Goal: Information Seeking & Learning: Learn about a topic

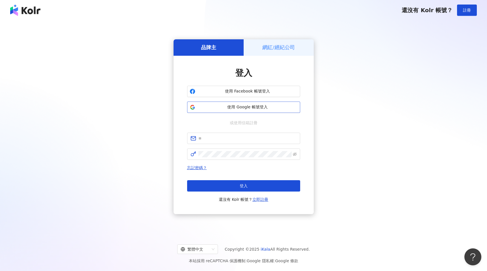
click at [246, 108] on span "使用 Google 帳號登入" at bounding box center [248, 107] width 100 height 6
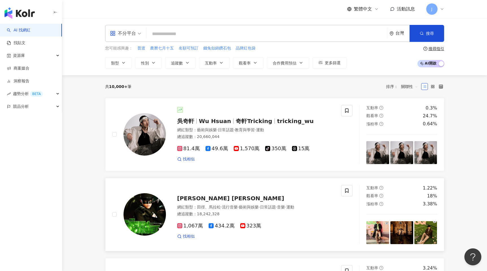
click at [197, 226] on span "1,067萬" at bounding box center [190, 226] width 26 height 6
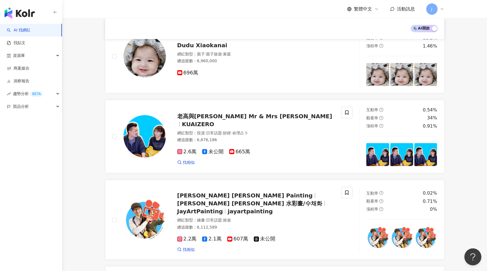
scroll to position [637, 0]
